Goal: Entertainment & Leisure: Browse casually

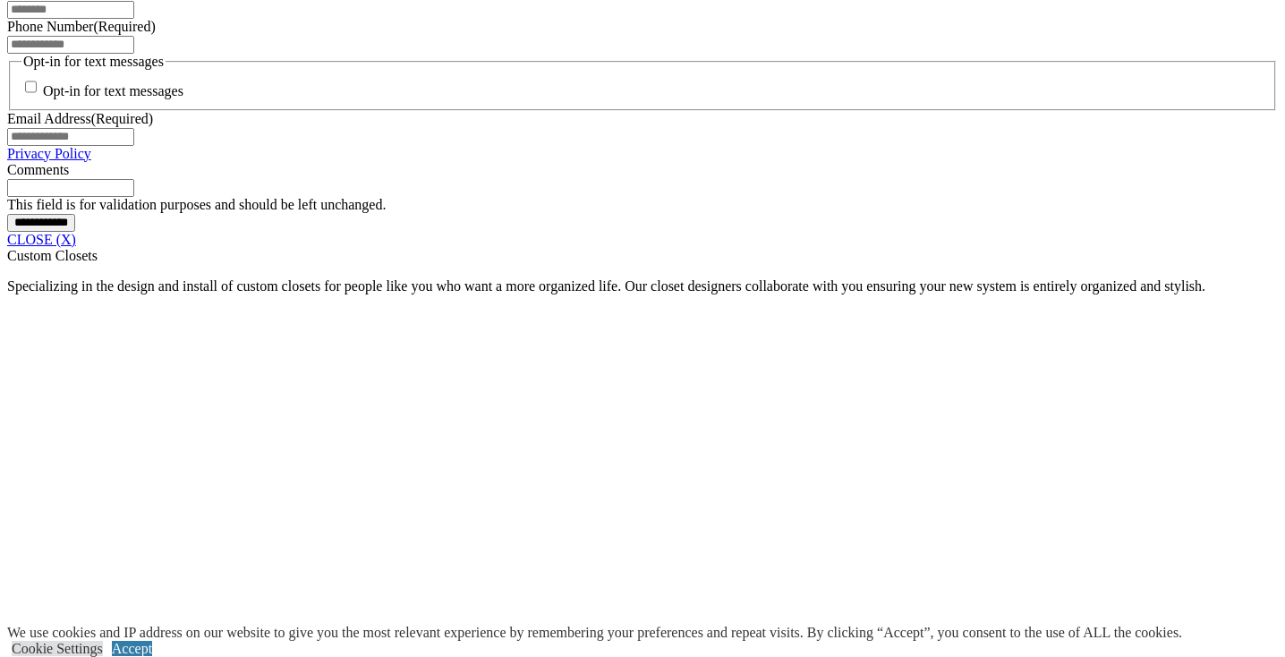
scroll to position [1440, 0]
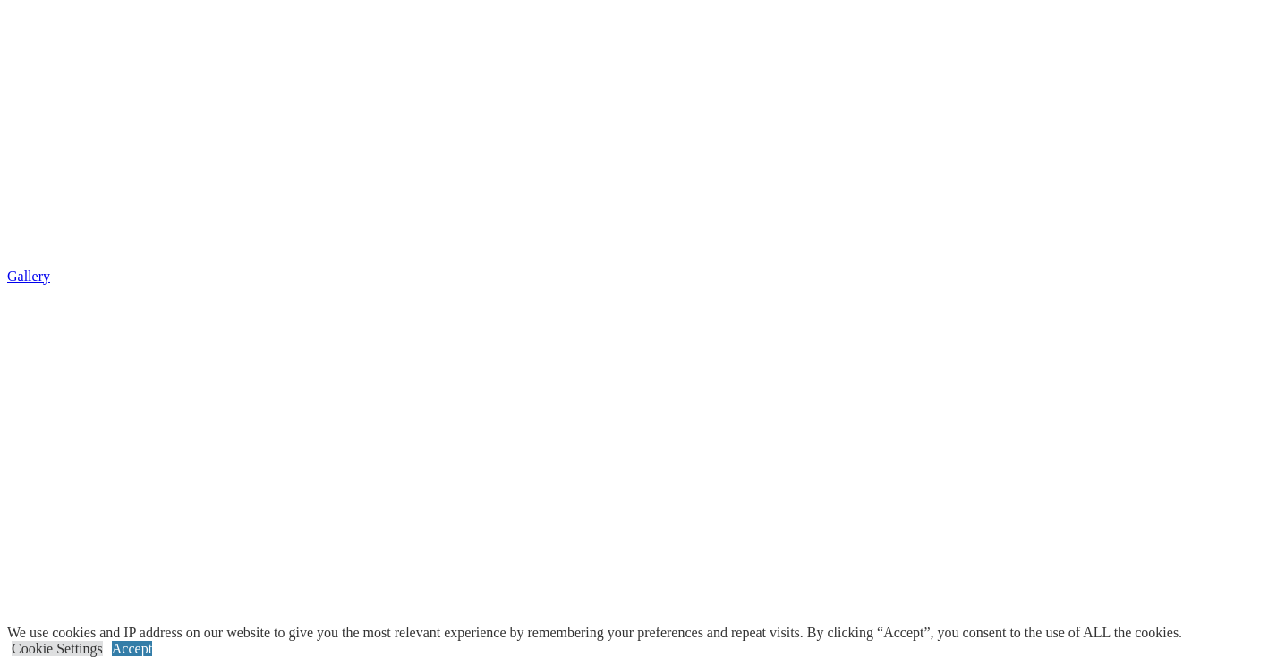
scroll to position [3597, 0]
